Goal: Check status

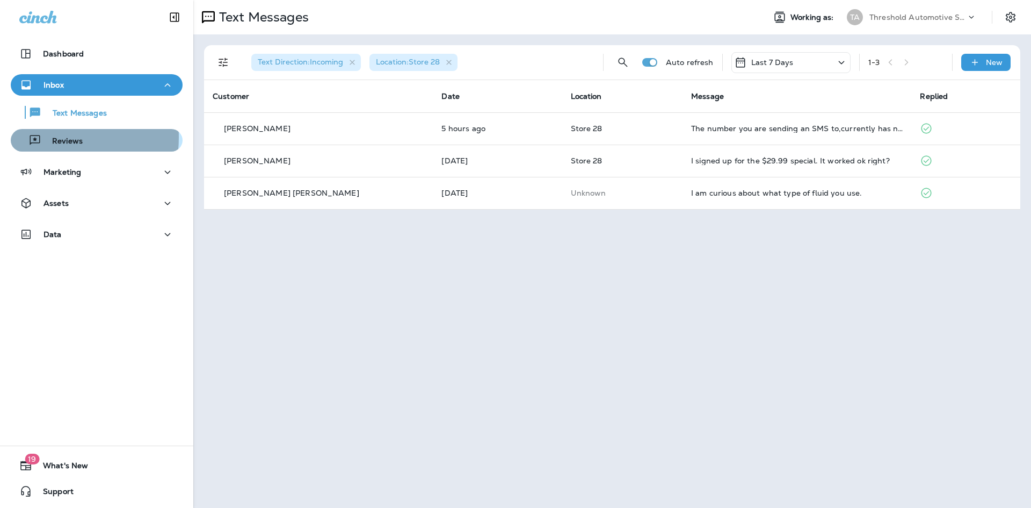
click at [40, 137] on icon "button" at bounding box center [34, 140] width 13 height 13
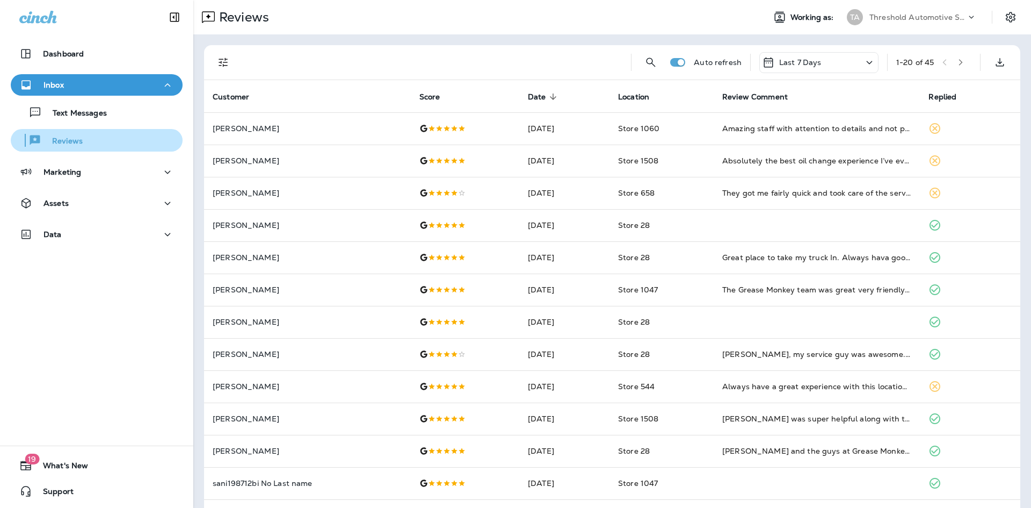
click at [229, 64] on icon "Filters" at bounding box center [223, 62] width 13 height 13
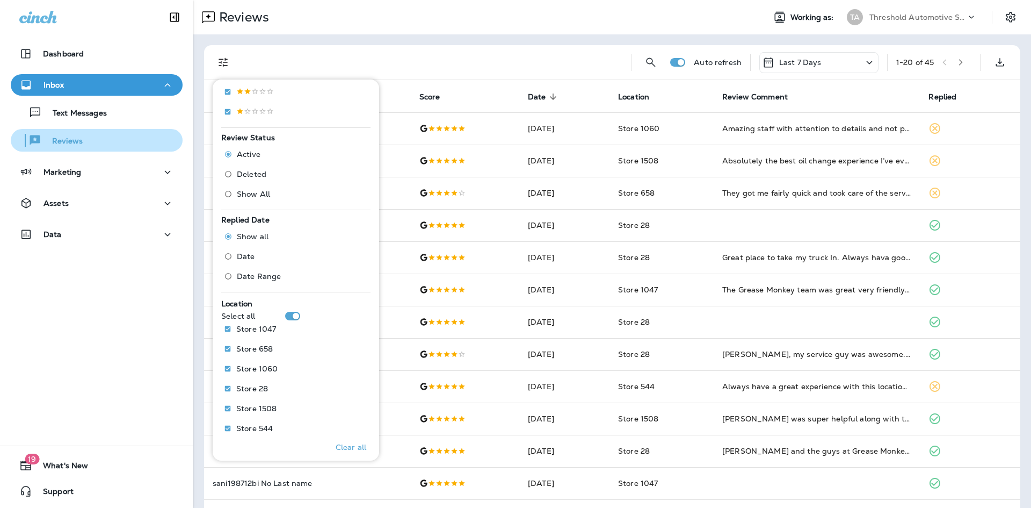
scroll to position [295, 0]
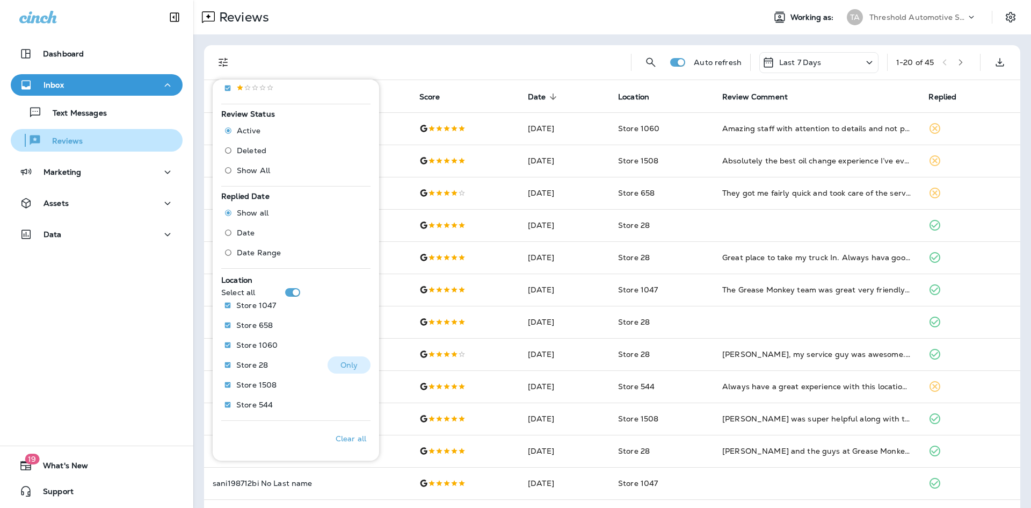
click at [351, 365] on p "Only" at bounding box center [350, 364] width 18 height 9
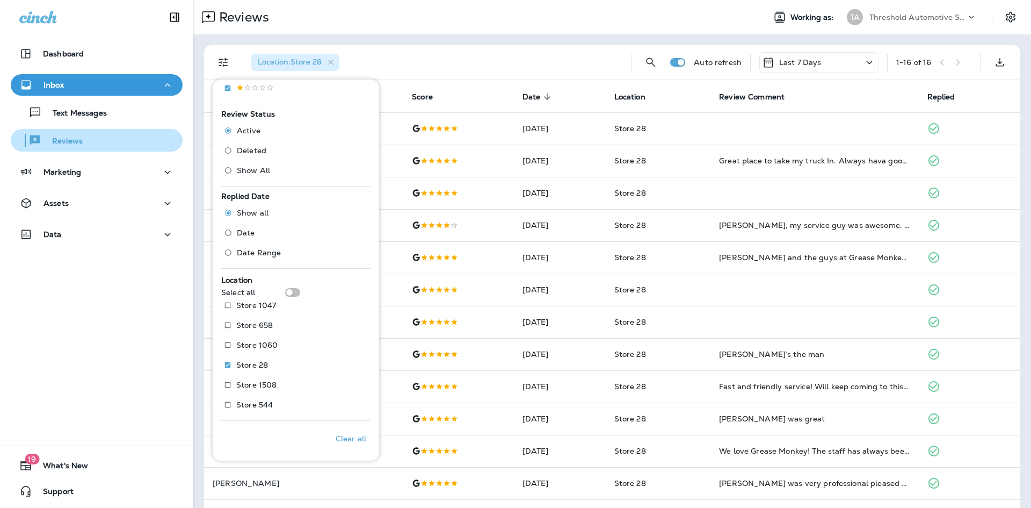
click at [522, 82] on th "Date sorted descending" at bounding box center [560, 96] width 92 height 32
